Goal: Transaction & Acquisition: Book appointment/travel/reservation

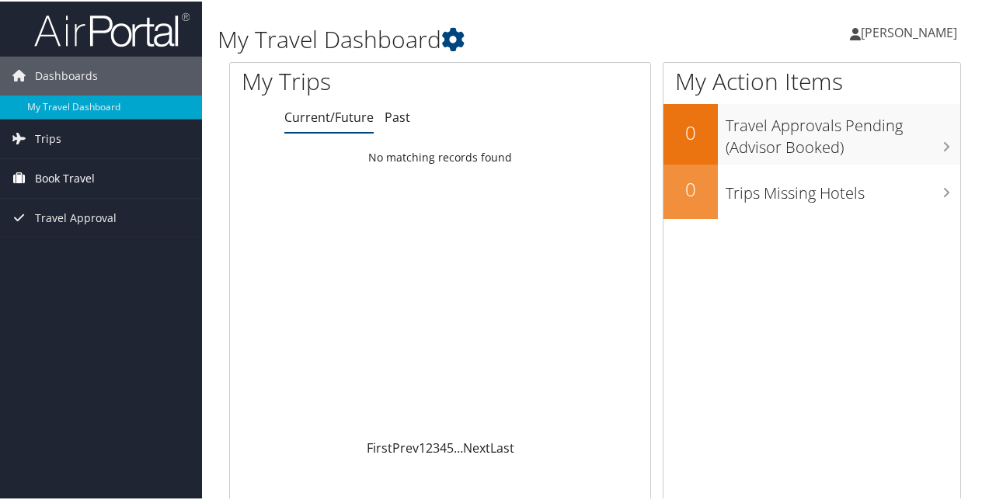
click at [95, 180] on link "Book Travel" at bounding box center [101, 177] width 202 height 39
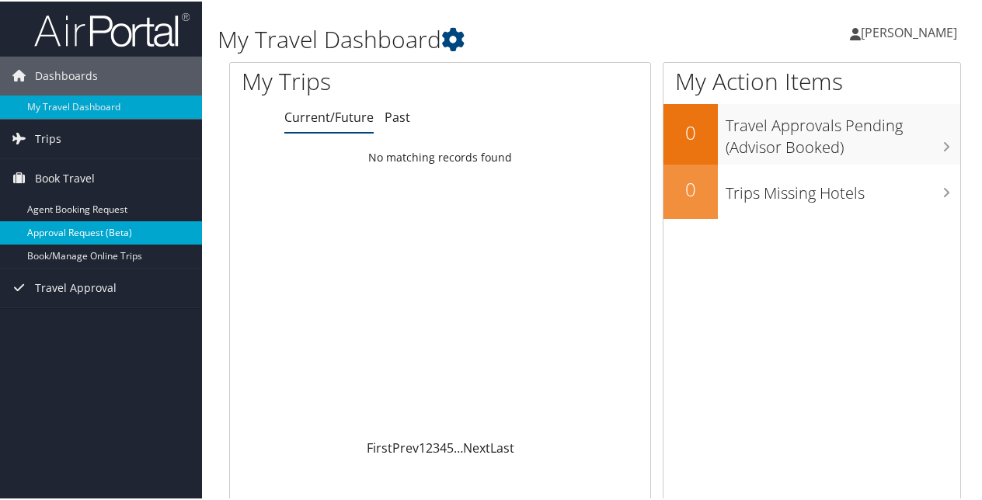
click at [124, 231] on link "Approval Request (Beta)" at bounding box center [101, 231] width 202 height 23
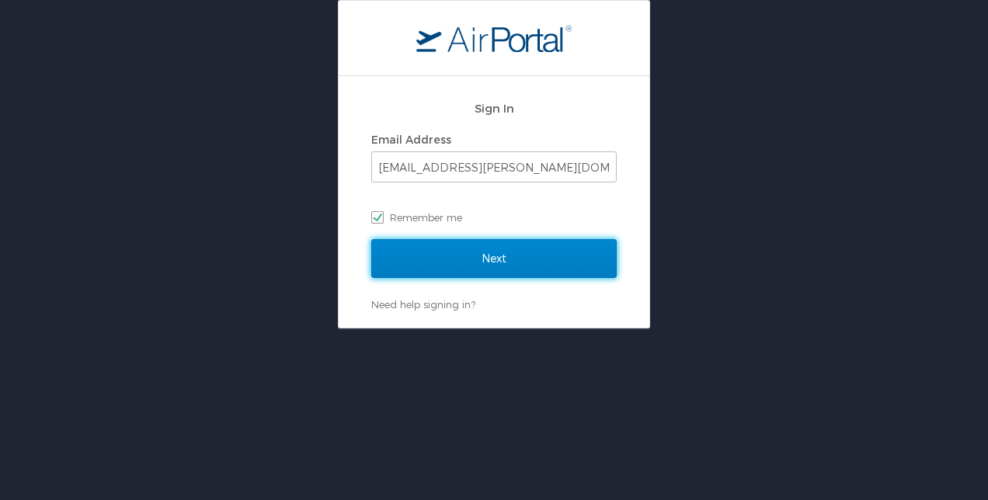
click at [489, 251] on input "Next" at bounding box center [493, 258] width 245 height 39
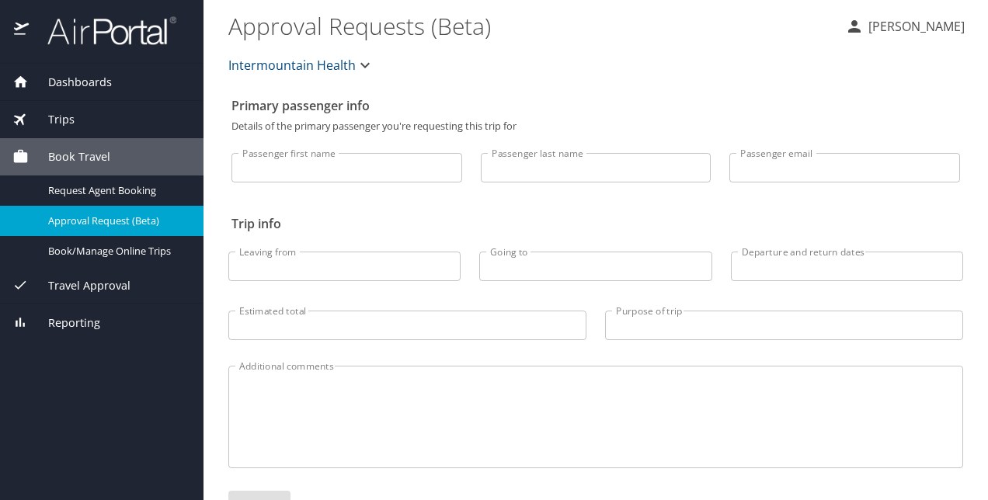
click at [435, 219] on h2 "Trip info" at bounding box center [595, 223] width 729 height 25
drag, startPoint x: 385, startPoint y: 174, endPoint x: 440, endPoint y: 193, distance: 58.2
click at [385, 174] on input "Passenger first name" at bounding box center [346, 168] width 231 height 30
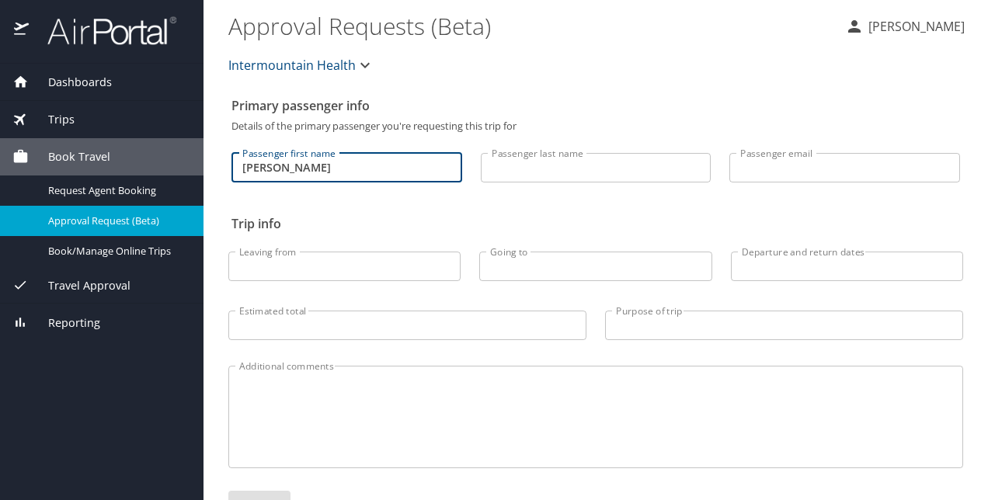
type input "Benjamin"
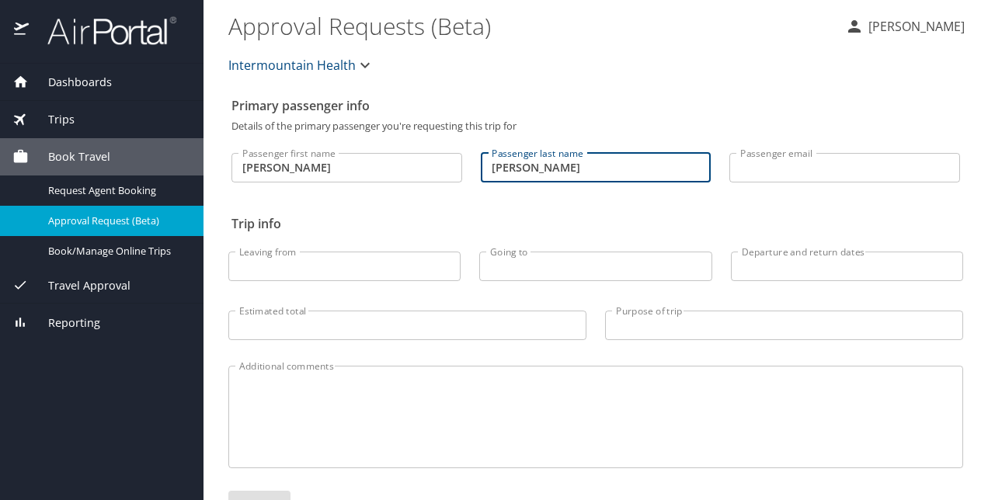
type input "Elggren"
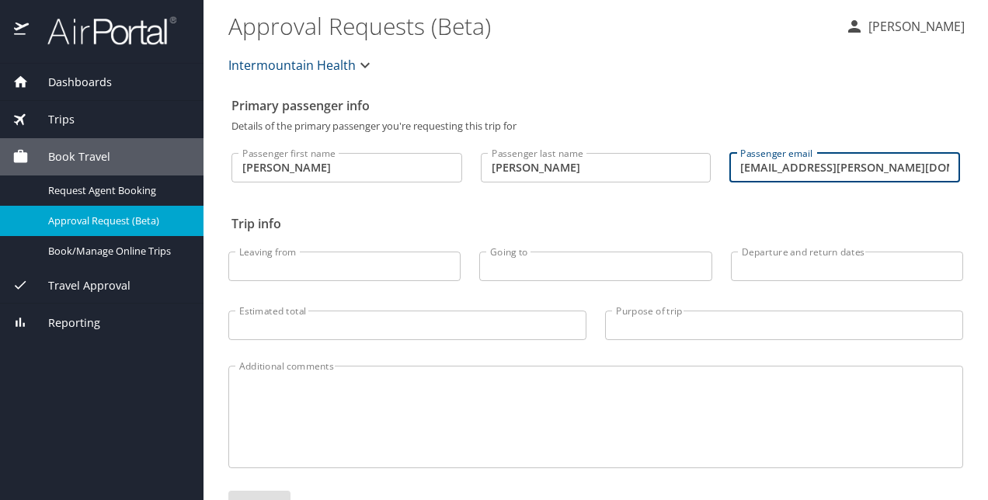
type input "ben.elggren@imail.org"
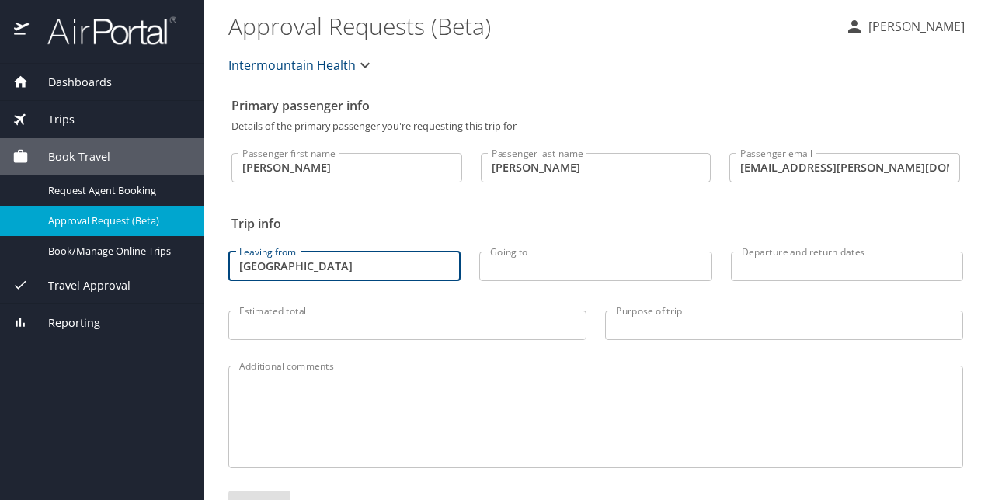
type input "Salt Lake City"
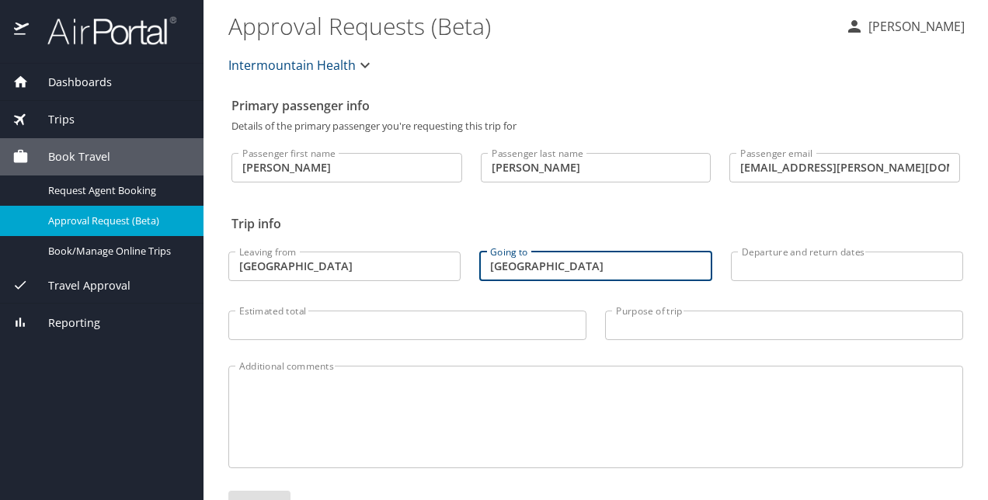
type input "Atlanta"
click at [659, 205] on div "Passenger first name Benjamin Passenger first name Passenger last name Elggren …" at bounding box center [595, 169] width 729 height 77
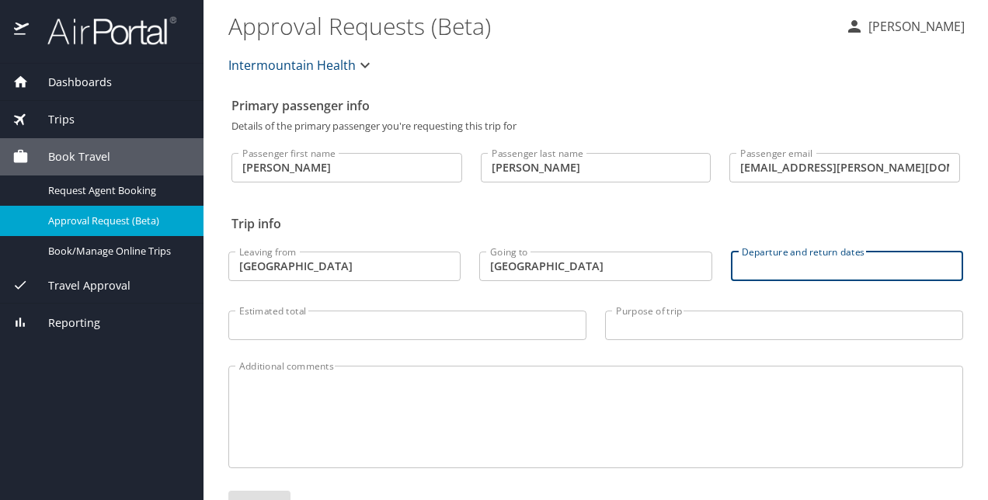
click at [820, 272] on input "Departure and return dates" at bounding box center [847, 267] width 232 height 30
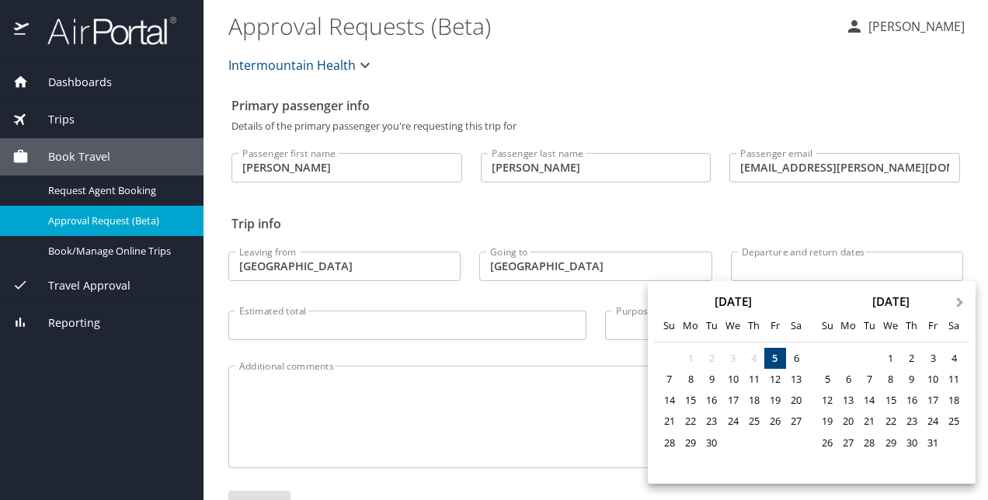
click at [963, 306] on button "Next Month" at bounding box center [961, 295] width 25 height 25
click at [767, 402] on div "17" at bounding box center [774, 400] width 21 height 21
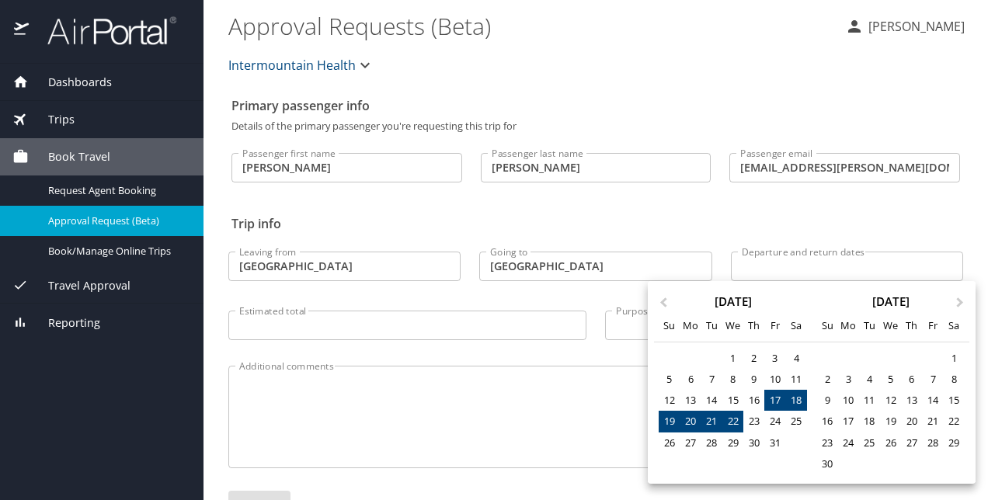
click at [732, 420] on div "22" at bounding box center [732, 421] width 21 height 21
type input "10/17/2025 🠦 10/22/2025"
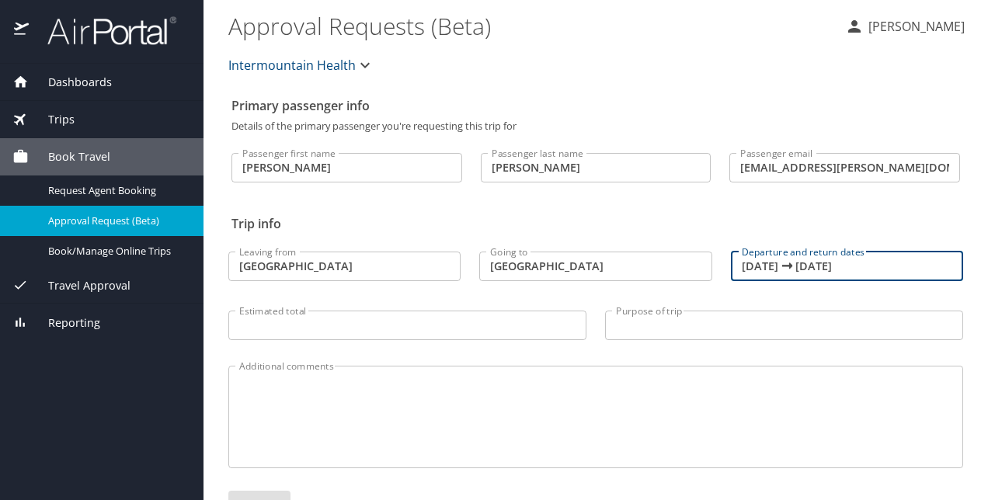
click at [424, 325] on input "Estimated total" at bounding box center [407, 326] width 358 height 30
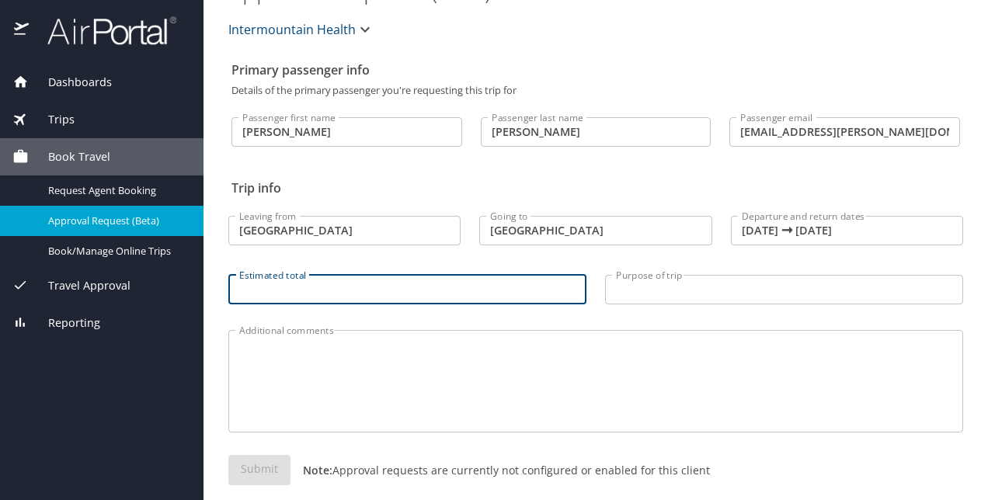
scroll to position [54, 0]
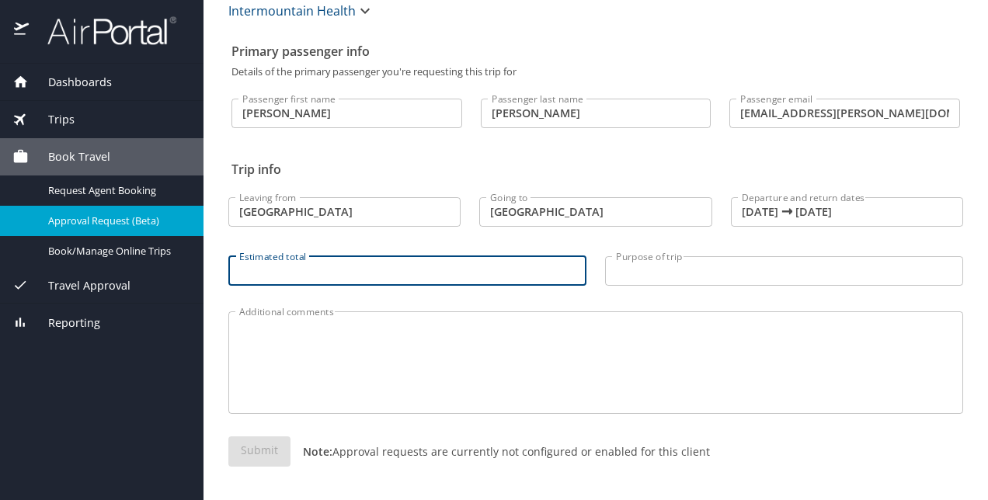
click at [677, 275] on input "Purpose of trip" at bounding box center [784, 271] width 358 height 30
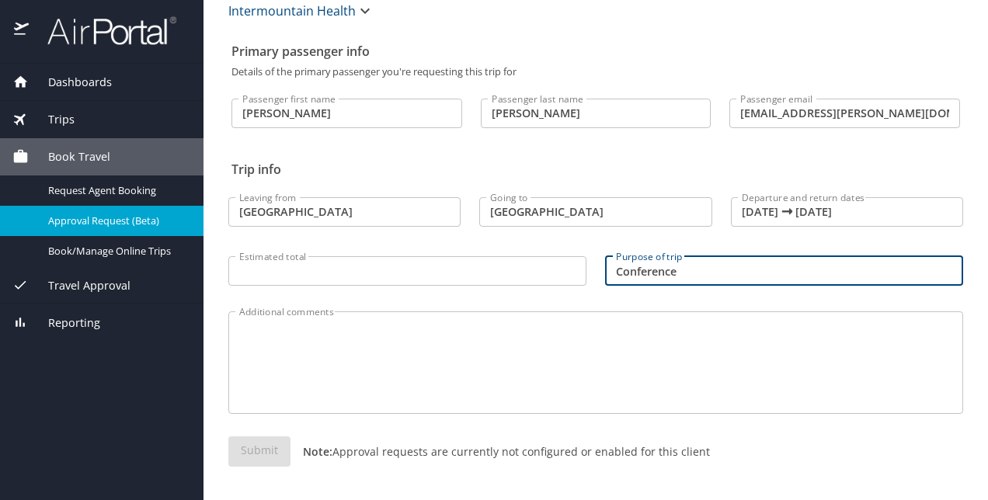
type input "Conference"
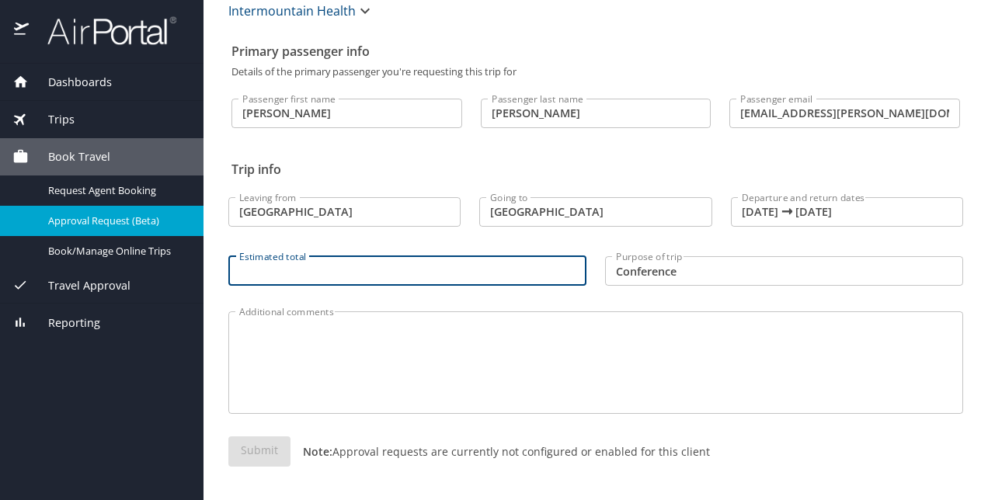
click at [355, 259] on input "Estimated total" at bounding box center [407, 271] width 358 height 30
type input "1200"
click at [541, 368] on textarea "Additional comments" at bounding box center [595, 363] width 713 height 74
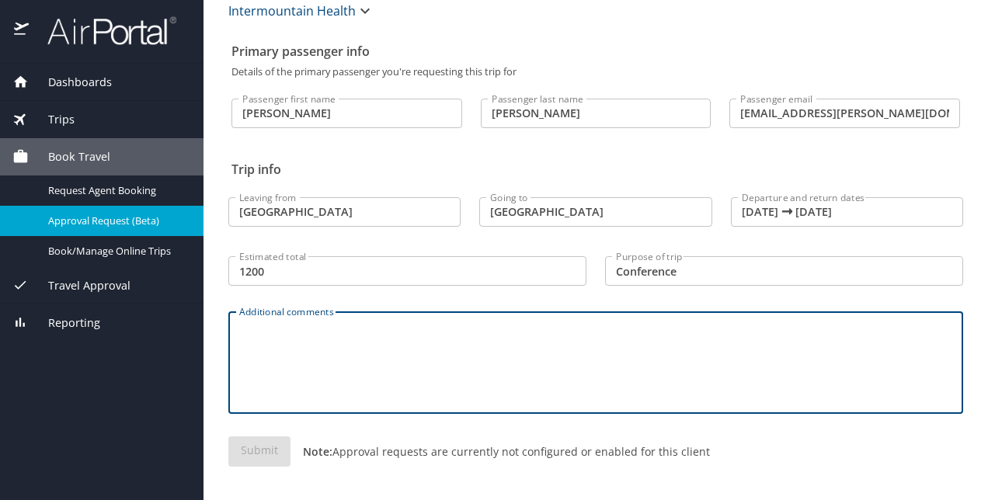
click at [278, 457] on div "Submit Note: Approval requests are currently not configured or enabled for this…" at bounding box center [595, 464] width 735 height 55
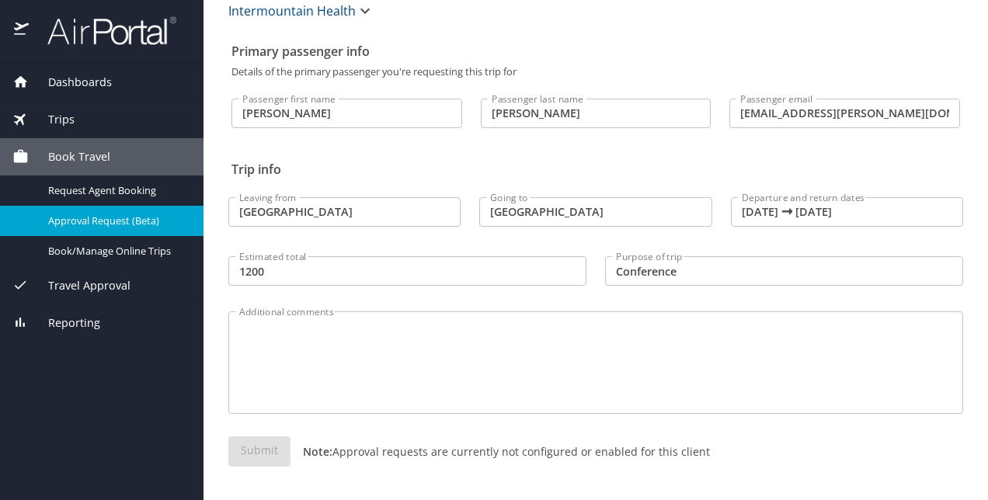
click at [872, 475] on div "Submit Note: Approval requests are currently not configured or enabled for this…" at bounding box center [595, 464] width 735 height 55
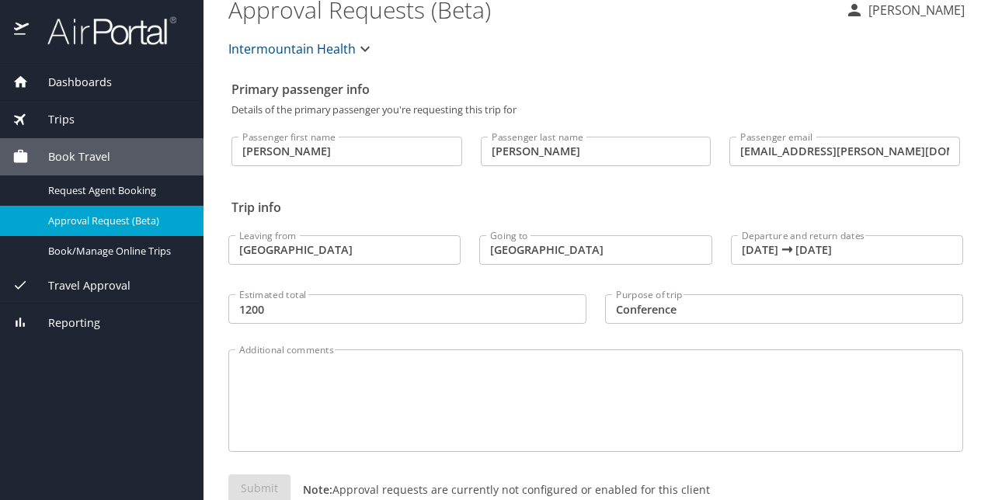
scroll to position [0, 0]
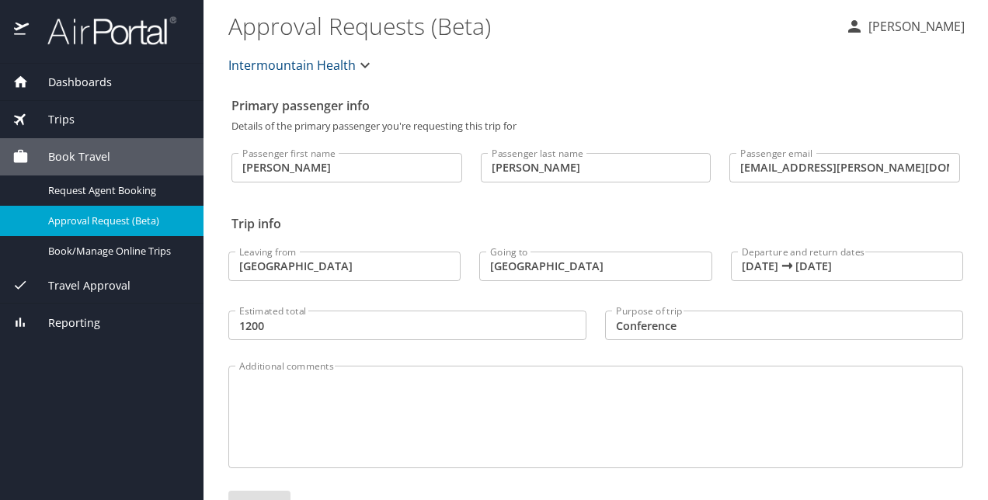
click at [365, 64] on icon "button" at bounding box center [364, 65] width 9 height 5
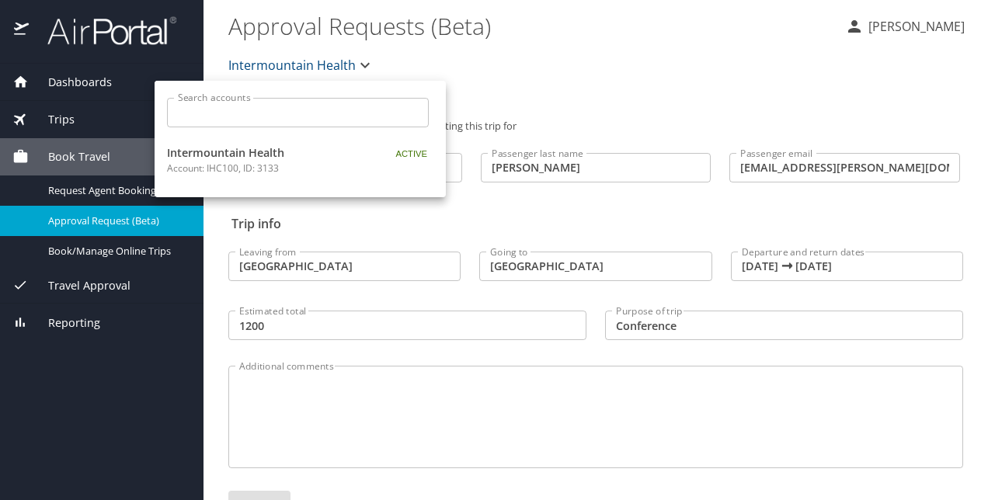
click at [365, 64] on div at bounding box center [494, 250] width 988 height 500
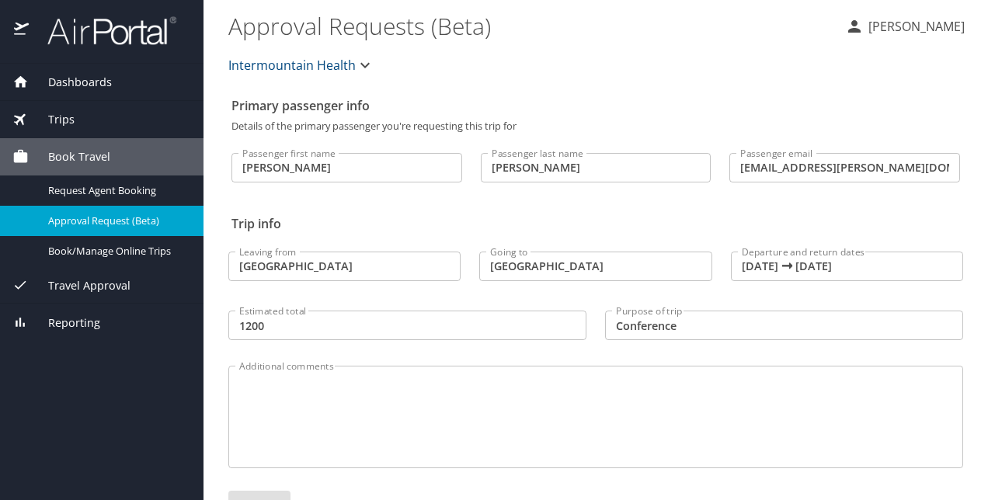
click at [645, 78] on div "Intermountain Health" at bounding box center [595, 65] width 753 height 50
click at [82, 87] on span "Dashboards" at bounding box center [70, 82] width 83 height 17
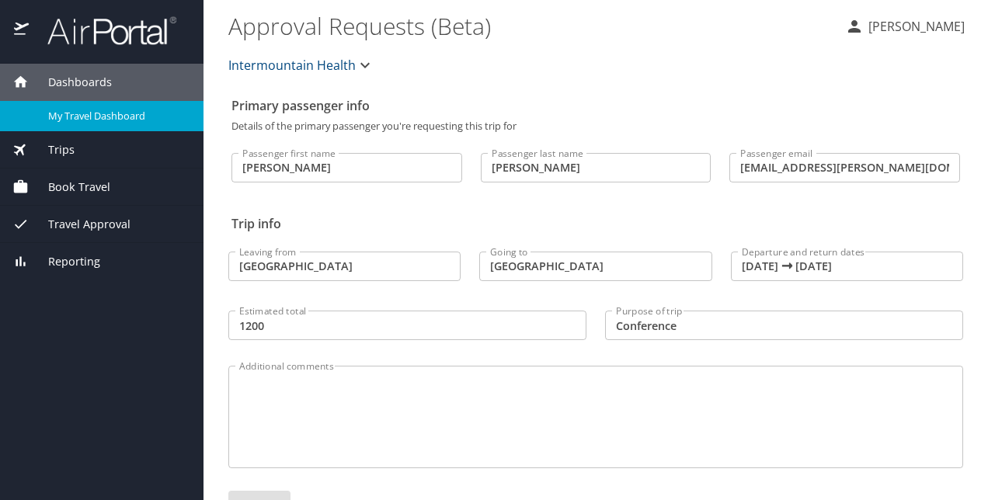
click at [96, 109] on span "My Travel Dashboard" at bounding box center [116, 116] width 137 height 15
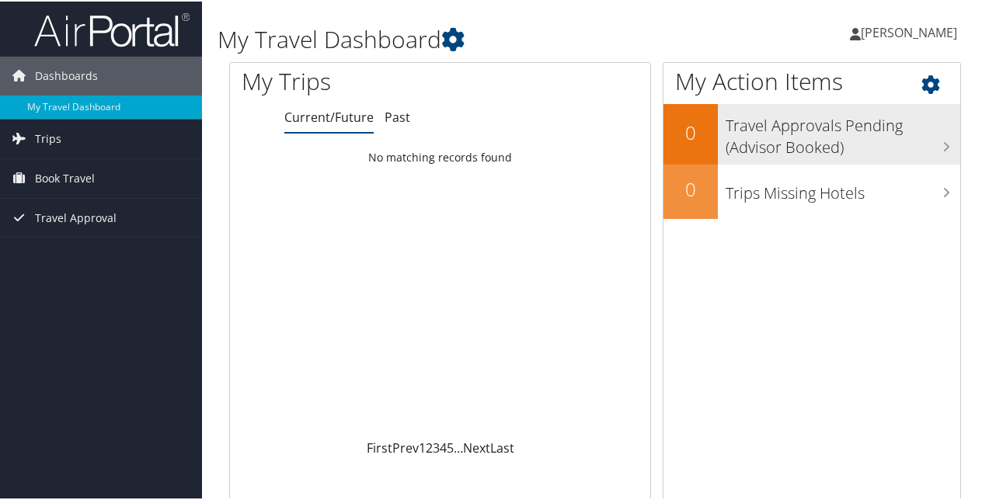
click at [920, 124] on h3 "Travel Approvals Pending (Advisor Booked)" at bounding box center [843, 131] width 235 height 51
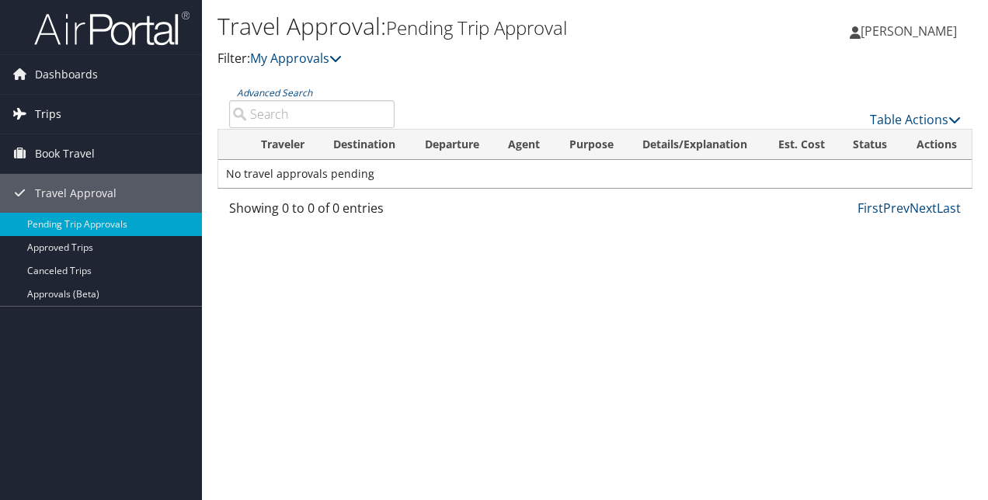
click at [50, 123] on span "Trips" at bounding box center [48, 114] width 26 height 39
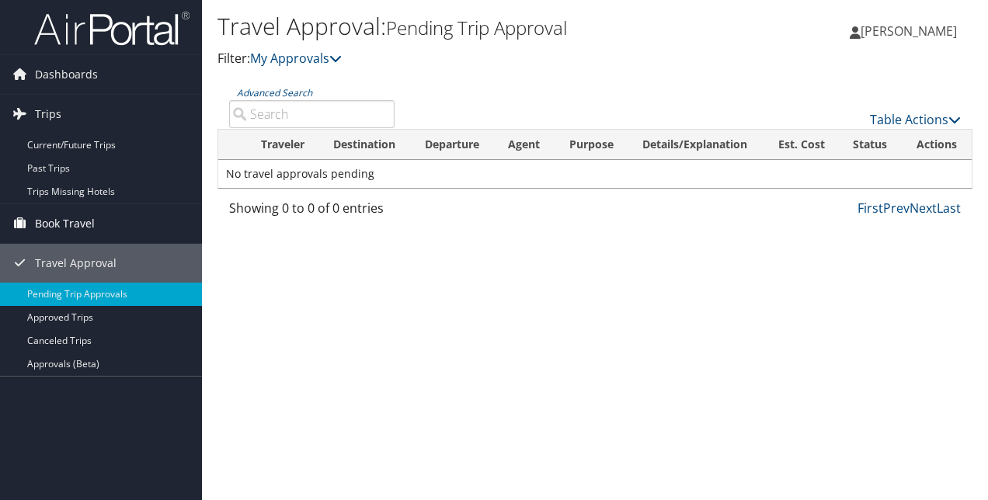
click at [81, 220] on span "Book Travel" at bounding box center [65, 223] width 60 height 39
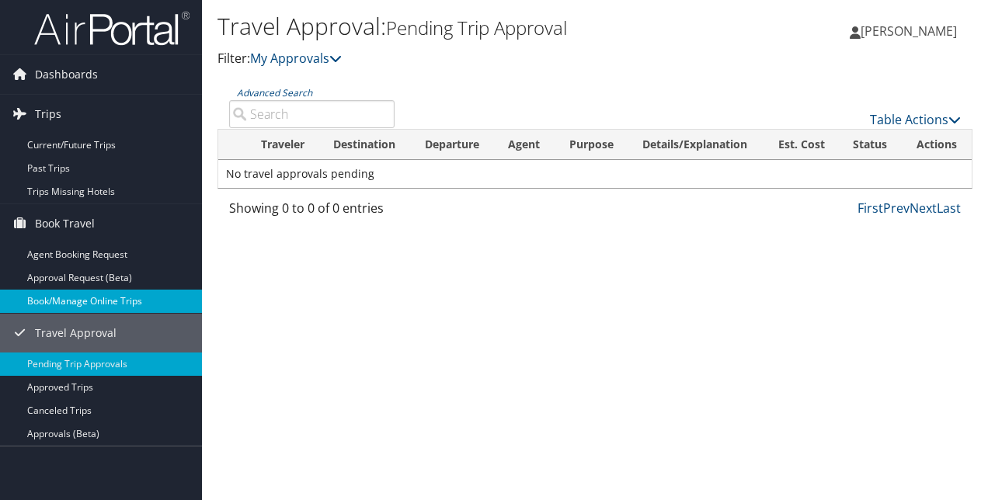
click at [105, 300] on link "Book/Manage Online Trips" at bounding box center [101, 301] width 202 height 23
click at [107, 307] on link "Book/Manage Online Trips" at bounding box center [101, 301] width 202 height 23
